Goal: Task Accomplishment & Management: Use online tool/utility

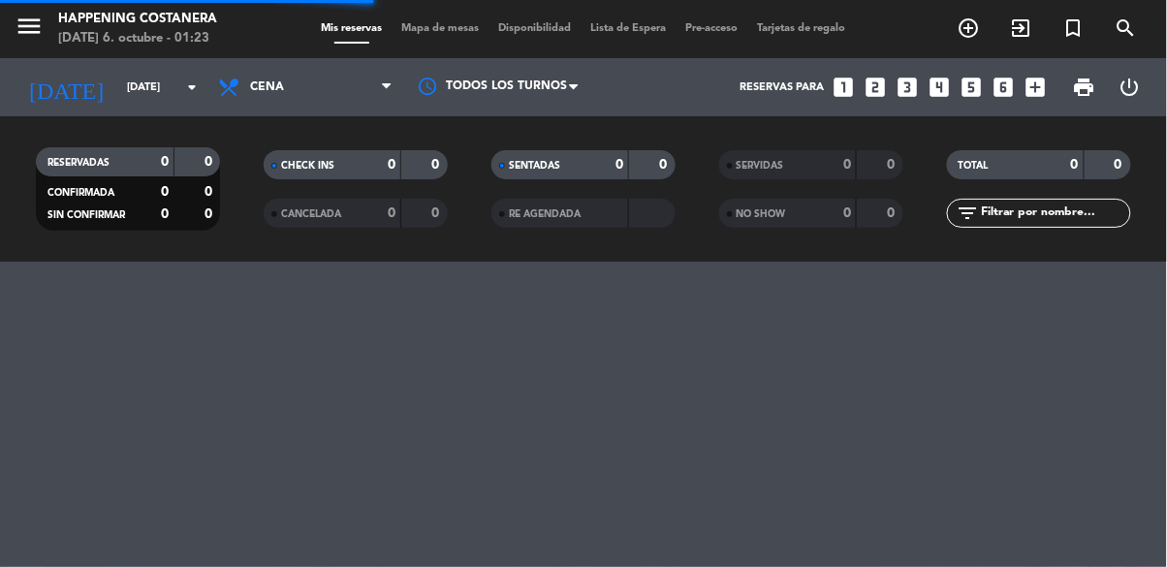
click at [449, 23] on span "Mapa de mesas" at bounding box center [441, 28] width 97 height 11
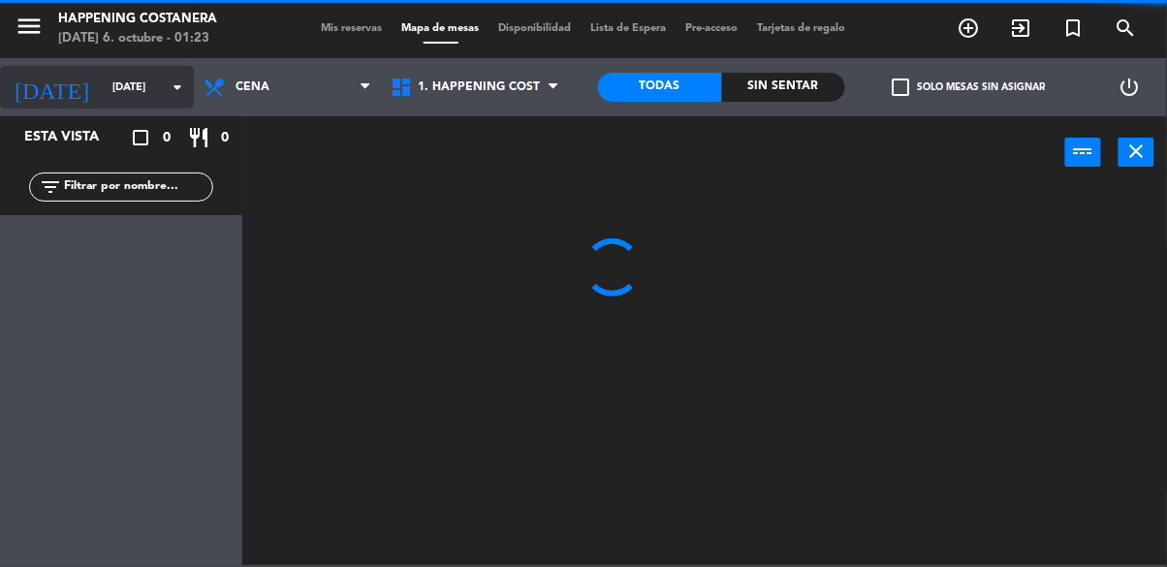
click at [163, 83] on input "[DATE]" at bounding box center [175, 88] width 145 height 32
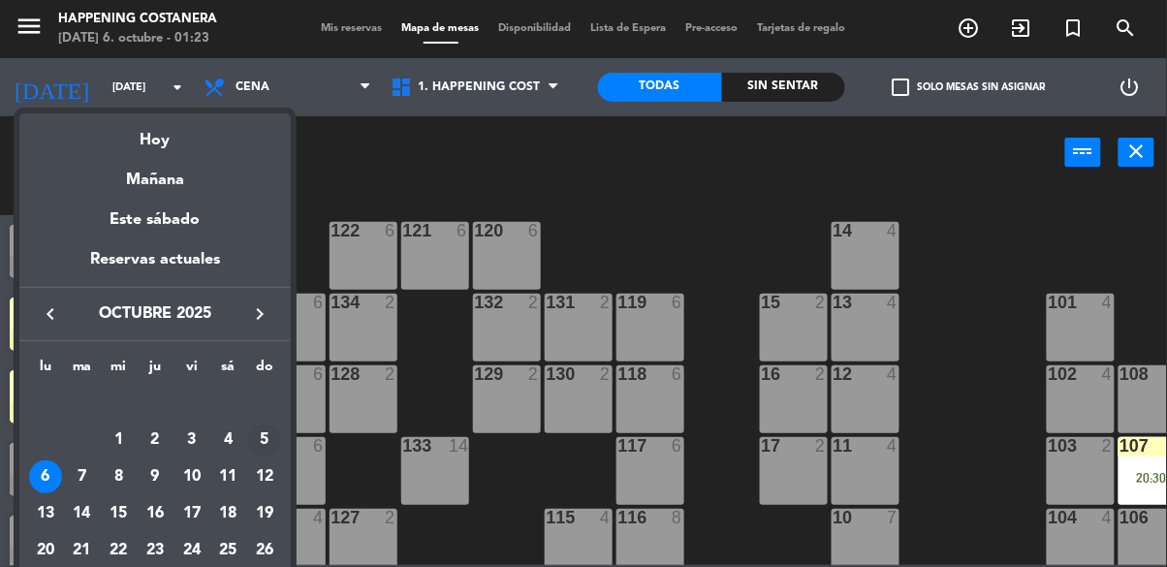
click at [275, 448] on div "5" at bounding box center [264, 440] width 33 height 33
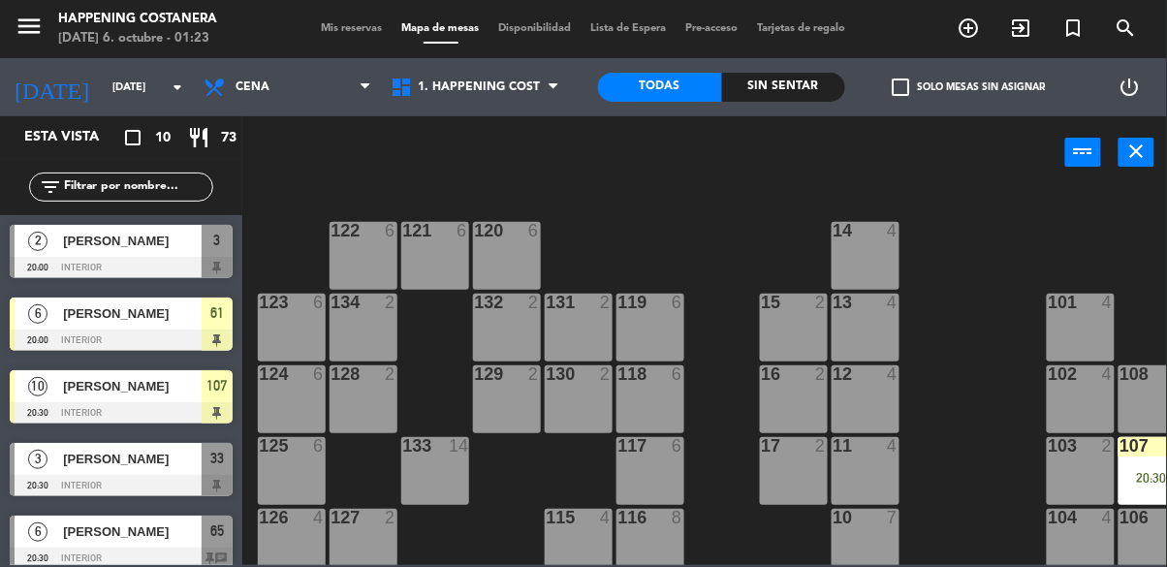
type input "[DATE]"
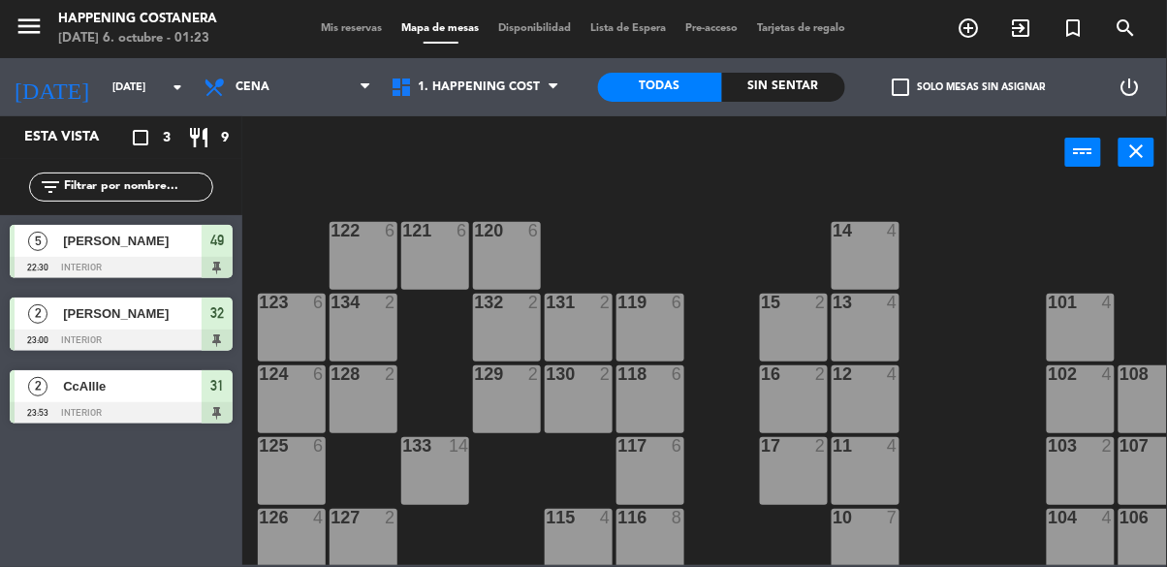
click at [201, 253] on div "[PERSON_NAME]" at bounding box center [131, 241] width 141 height 32
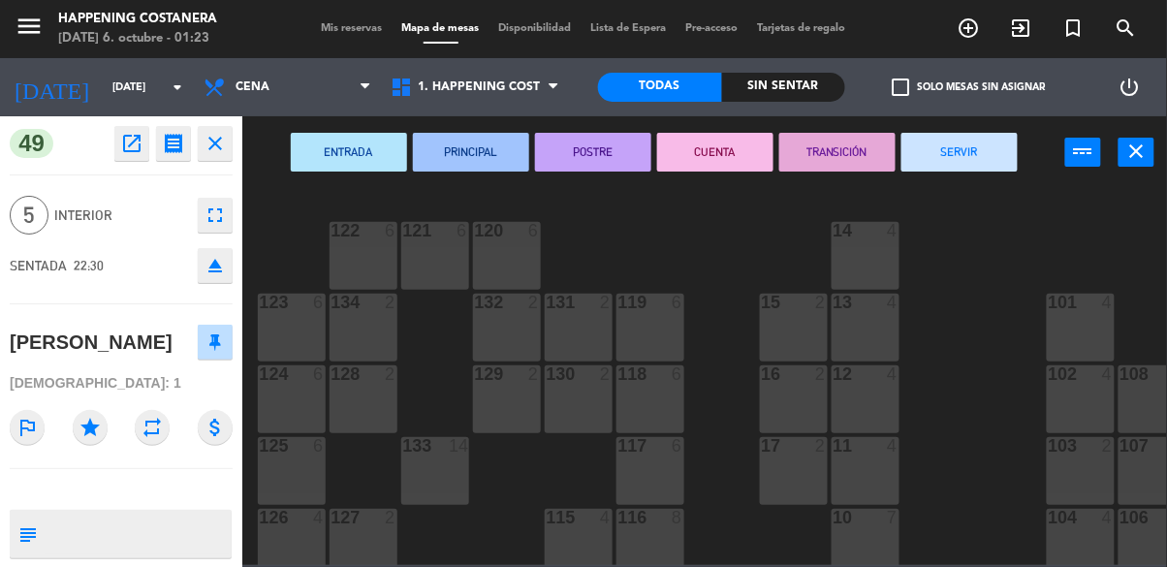
click at [964, 397] on div "69 2 122 6 121 6 120 6 14 4 CAVA 22 101 4 94 2 70 2 123 6 131 2 134 2 132 2 13 …" at bounding box center [710, 376] width 913 height 378
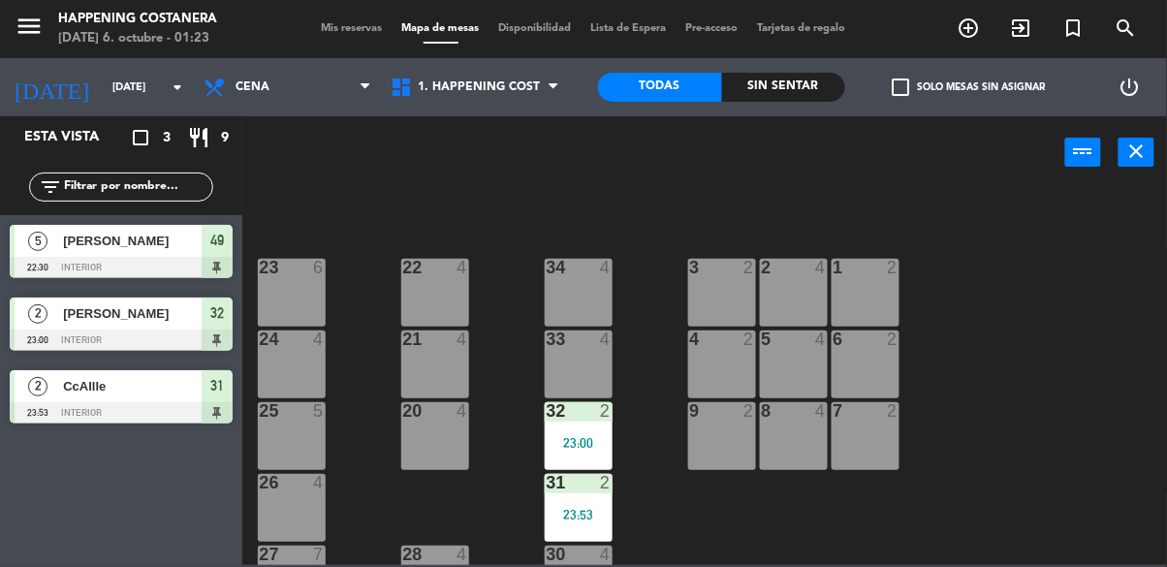
scroll to position [739, 0]
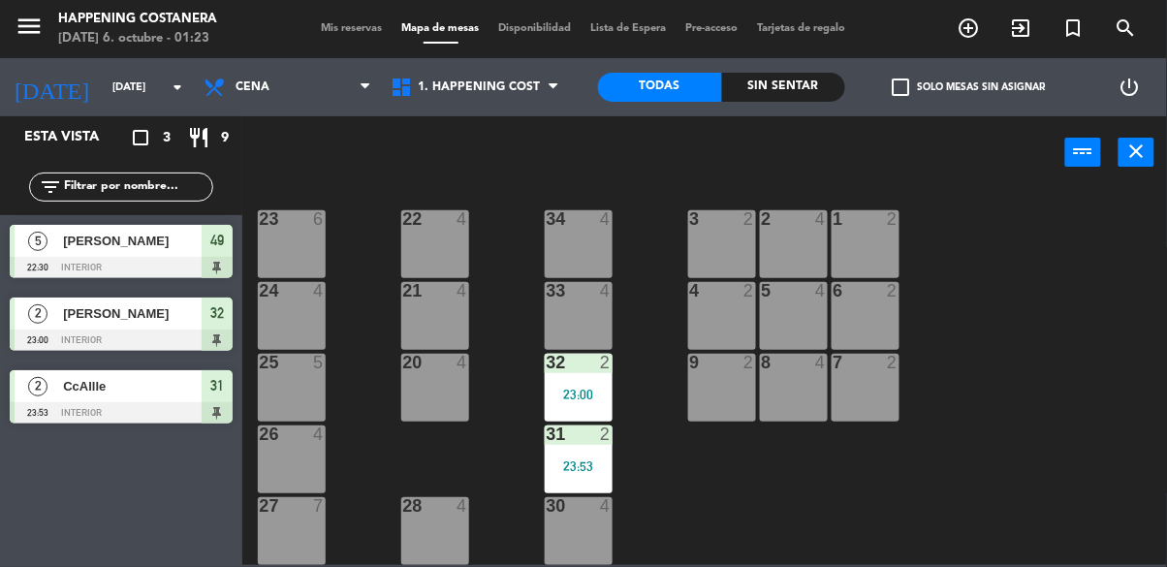
click at [578, 388] on div "23:00" at bounding box center [579, 395] width 68 height 14
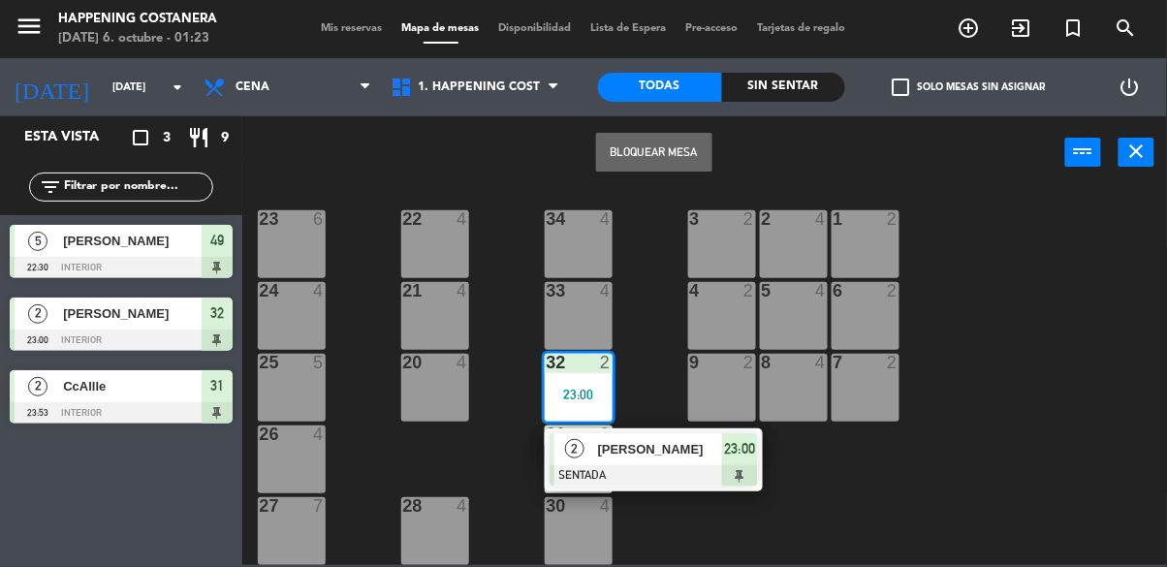
click at [665, 451] on div "[PERSON_NAME]" at bounding box center [659, 449] width 126 height 32
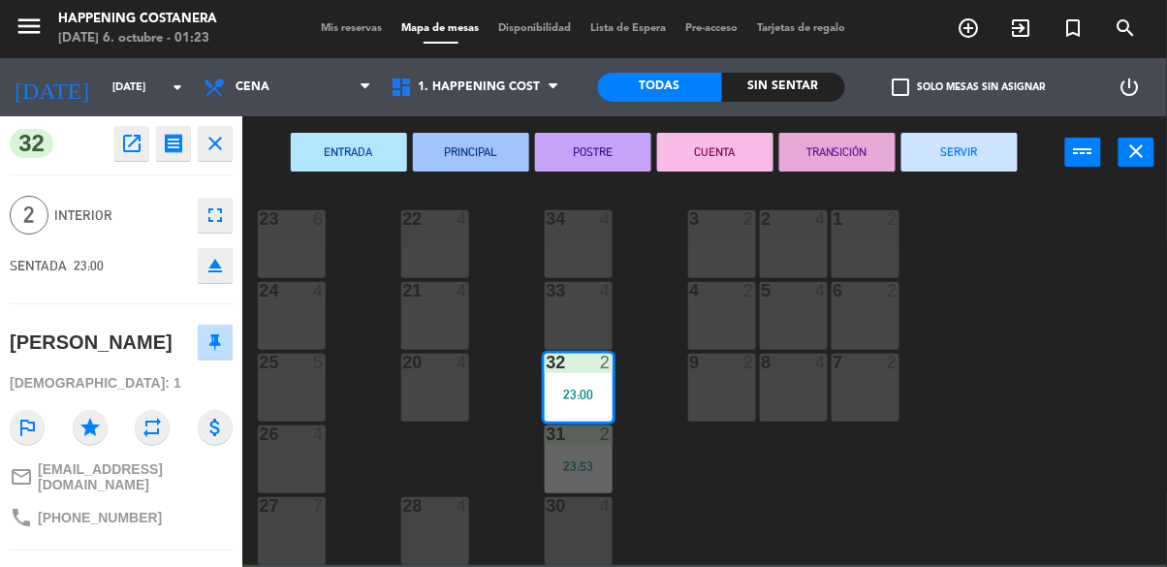
click at [956, 155] on button "SERVIR" at bounding box center [959, 152] width 116 height 39
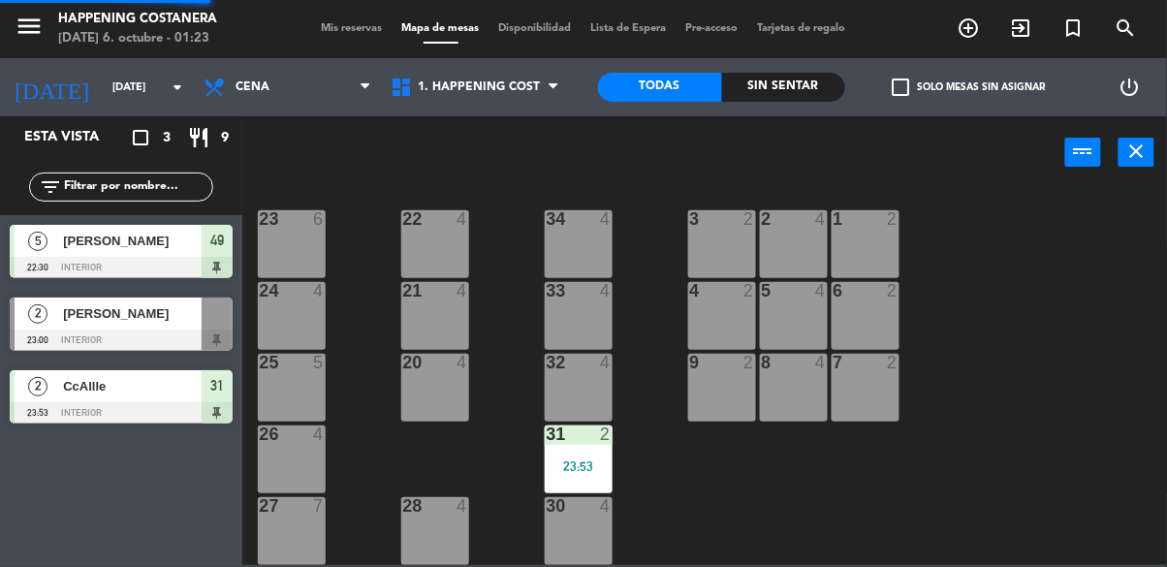
click at [1087, 368] on div "69 2 122 6 121 6 120 6 14 4 CAVA 22 101 4 94 2 70 2 123 6 131 2 134 2 132 2 13 …" at bounding box center [710, 376] width 913 height 378
